Goal: Navigation & Orientation: Find specific page/section

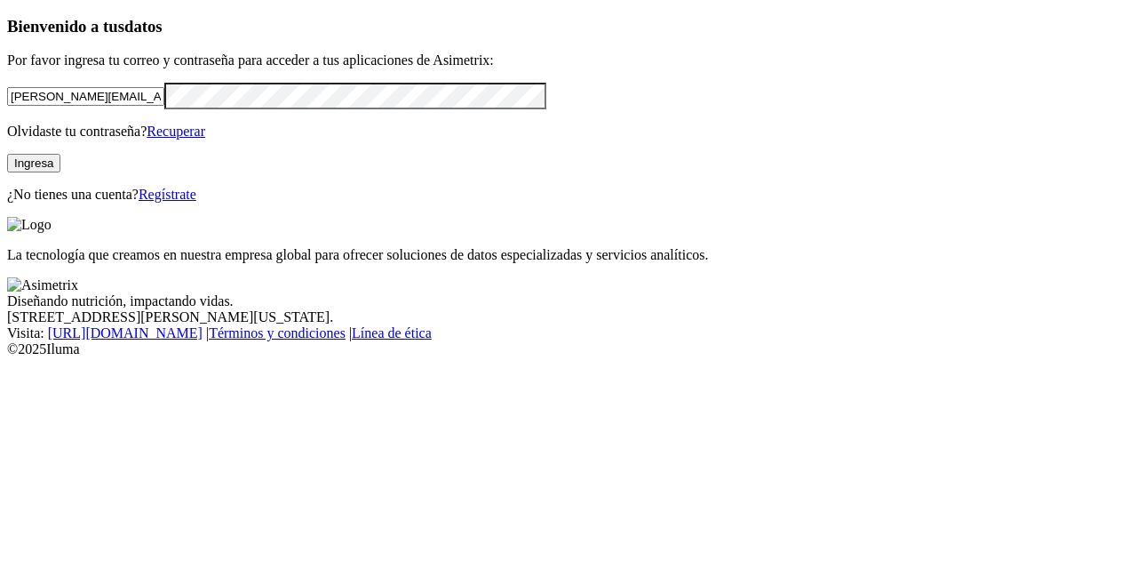
drag, startPoint x: 0, startPoint y: 0, endPoint x: 11, endPoint y: 122, distance: 122.2
click at [11, 122] on div "Bienvenido a tus datos Por favor ingresa tu correo y contraseña para acceder a …" at bounding box center [568, 110] width 1123 height 186
type input "[PERSON_NAME][EMAIL_ADDRESS][DOMAIN_NAME]"
click input "submit" at bounding box center [0, 0] width 0 height 0
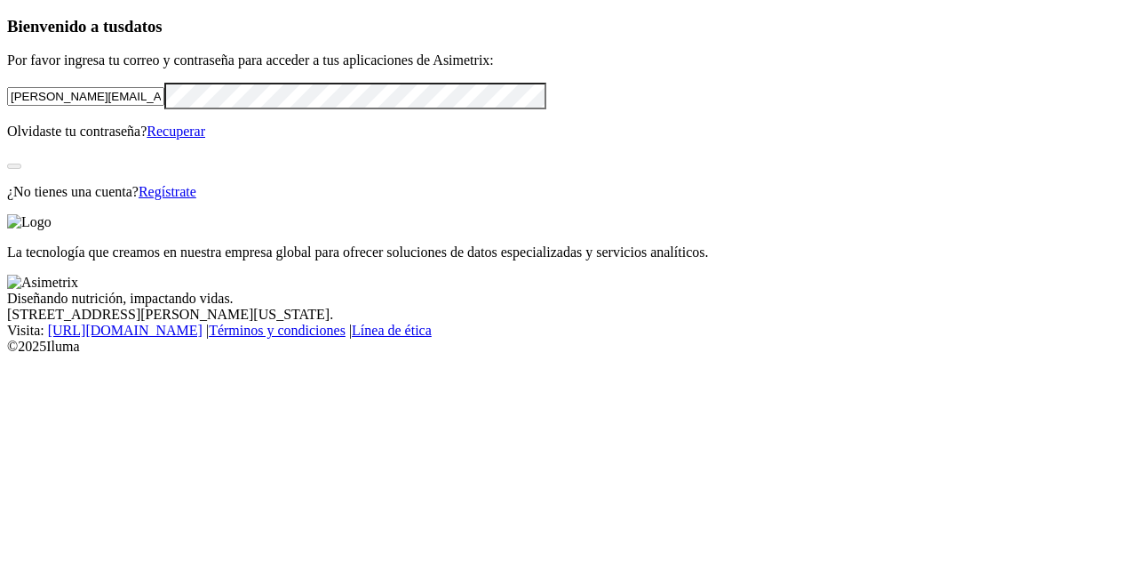
click at [86, 200] on div "Bienvenido a tus datos Por favor ingresa tu correo y contraseña para acceder a …" at bounding box center [568, 108] width 1123 height 183
